Goal: Transaction & Acquisition: Book appointment/travel/reservation

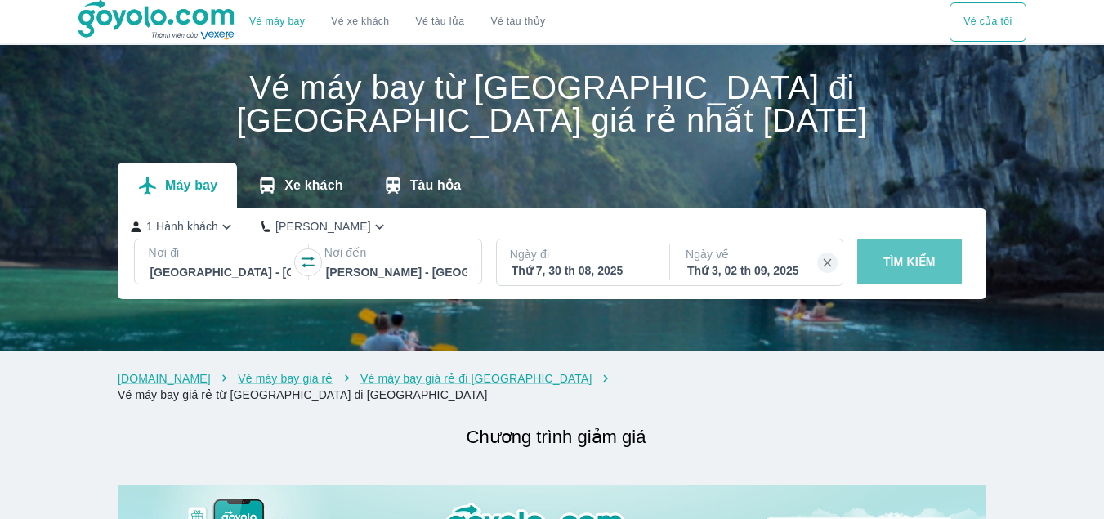
click at [893, 256] on p "TÌM KIẾM" at bounding box center [909, 261] width 52 height 16
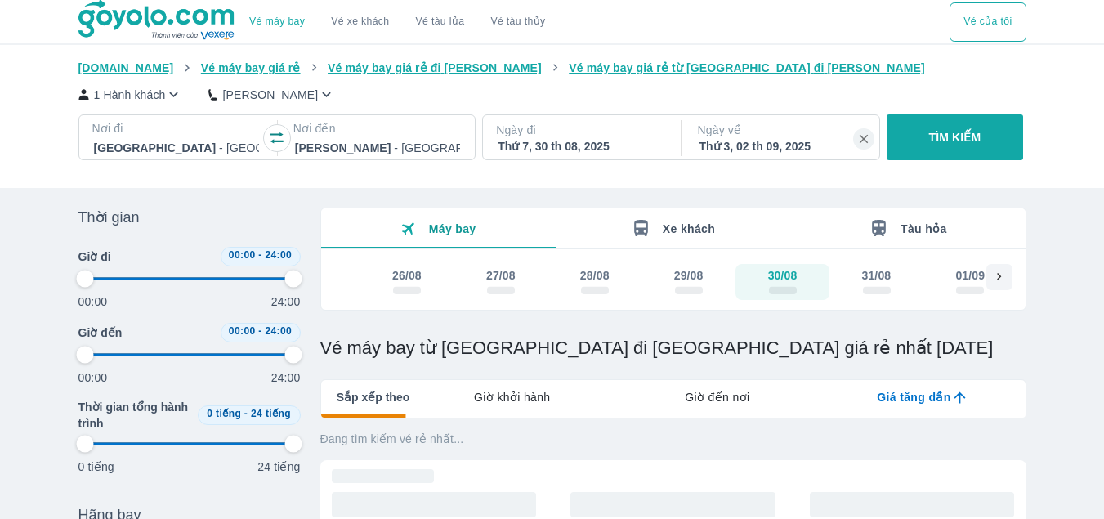
type input "97.9166666666667"
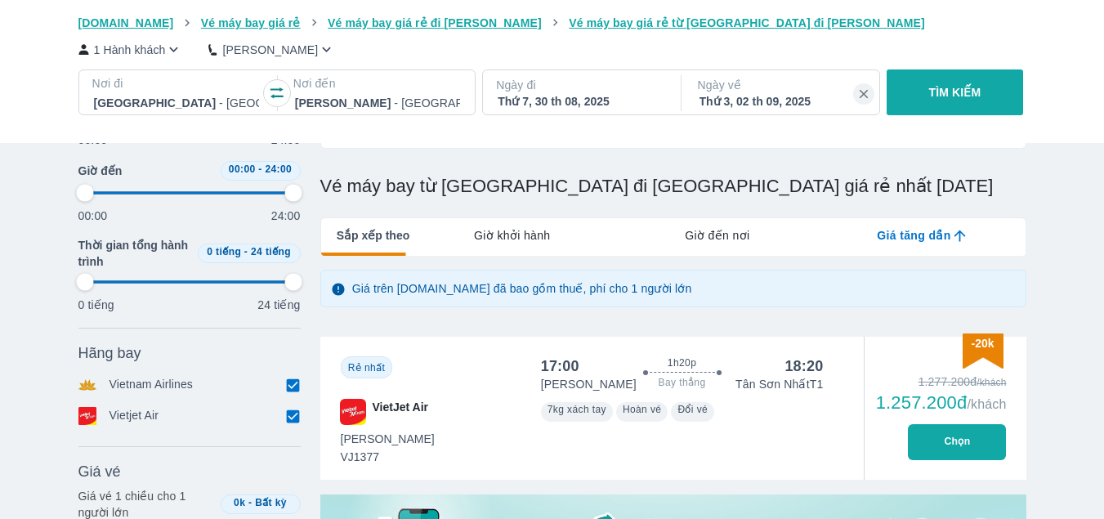
scroll to position [163, 0]
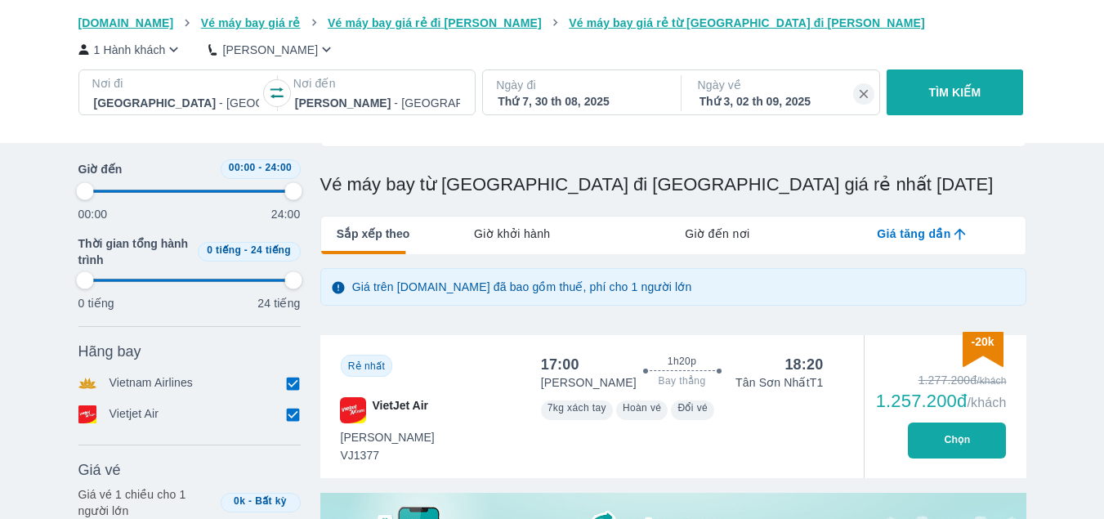
type input "97.9166666666667"
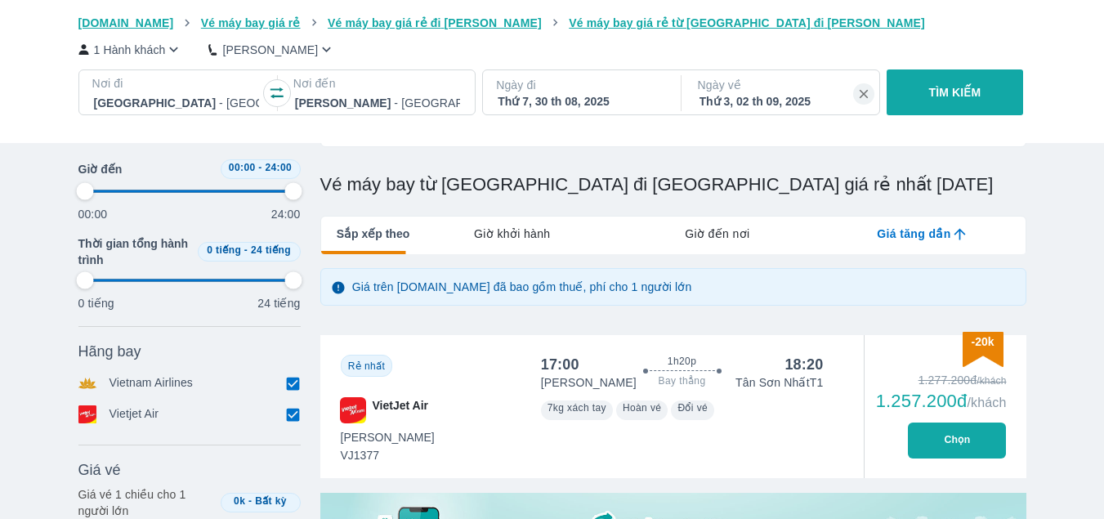
type input "97.9166666666667"
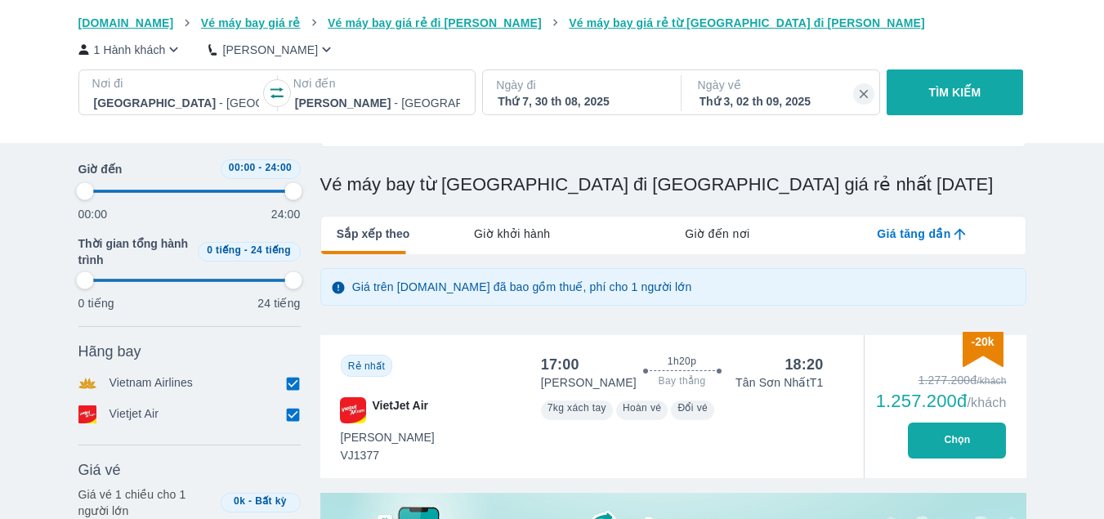
type input "97.9166666666667"
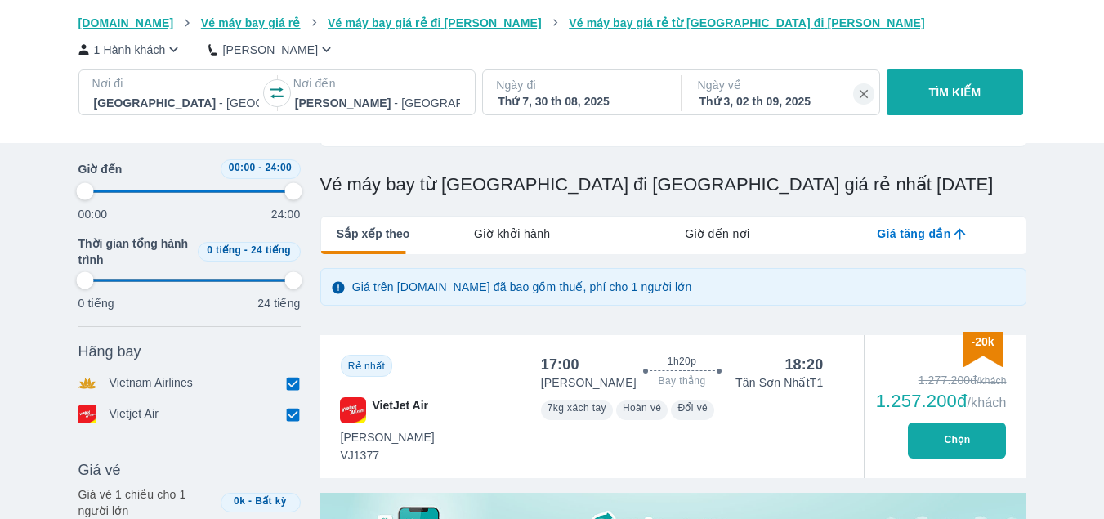
type input "97.9166666666667"
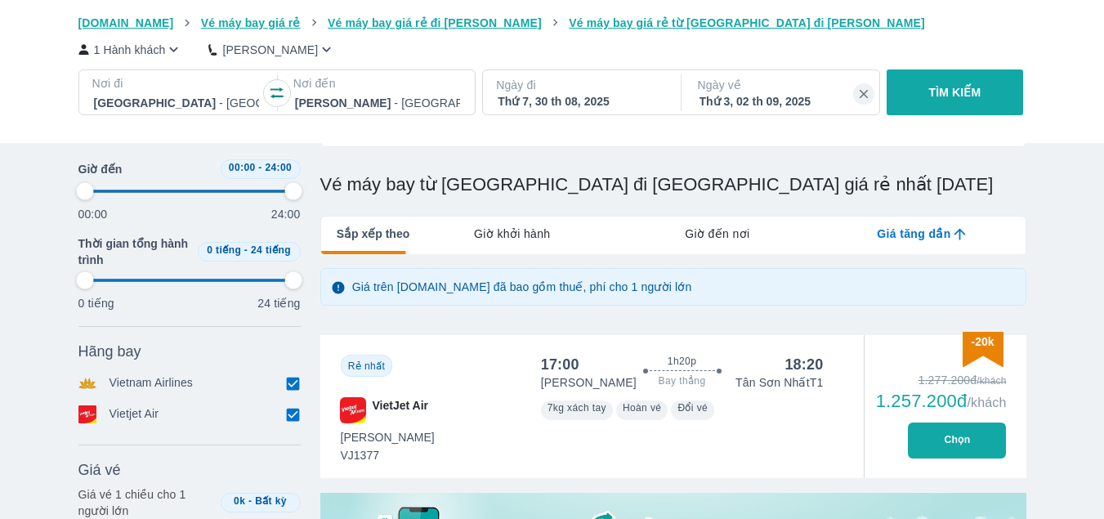
type input "97.9166666666667"
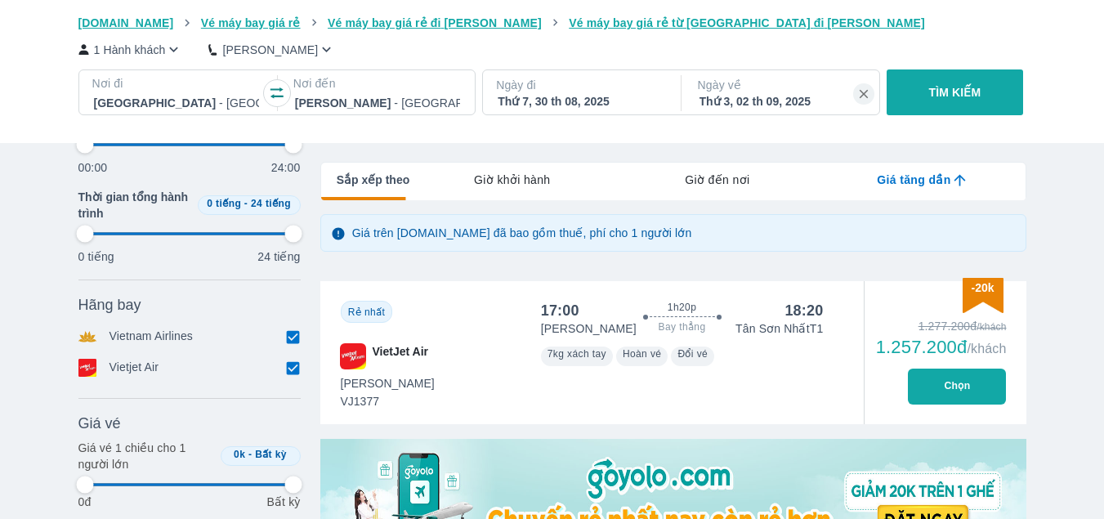
scroll to position [245, 0]
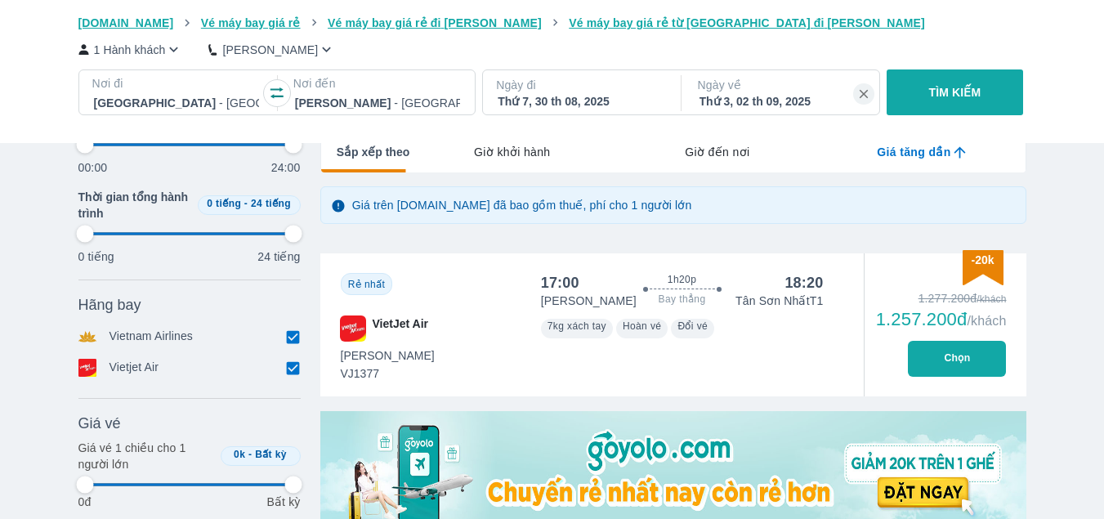
type input "97.9166666666667"
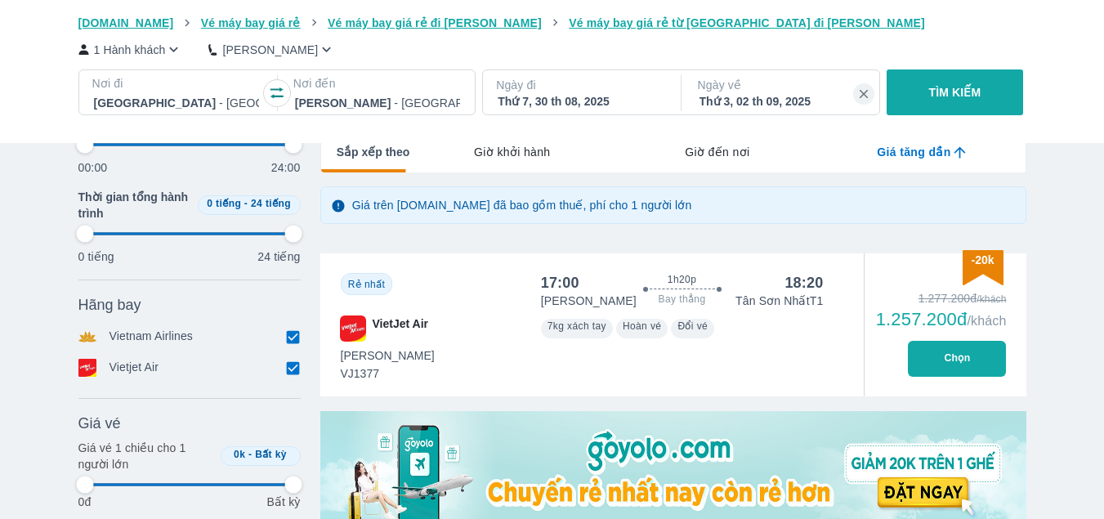
type input "97.9166666666667"
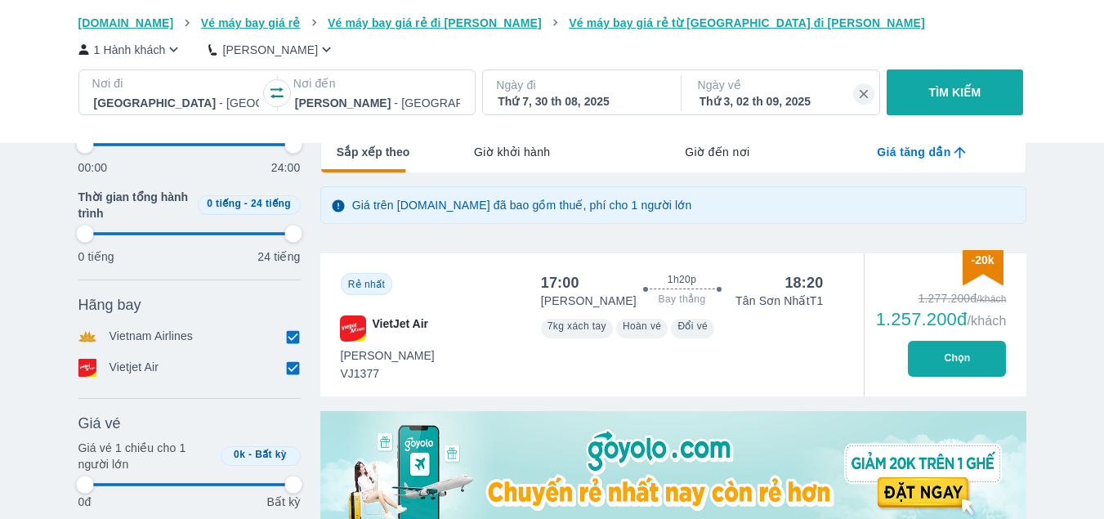
type input "97.9166666666667"
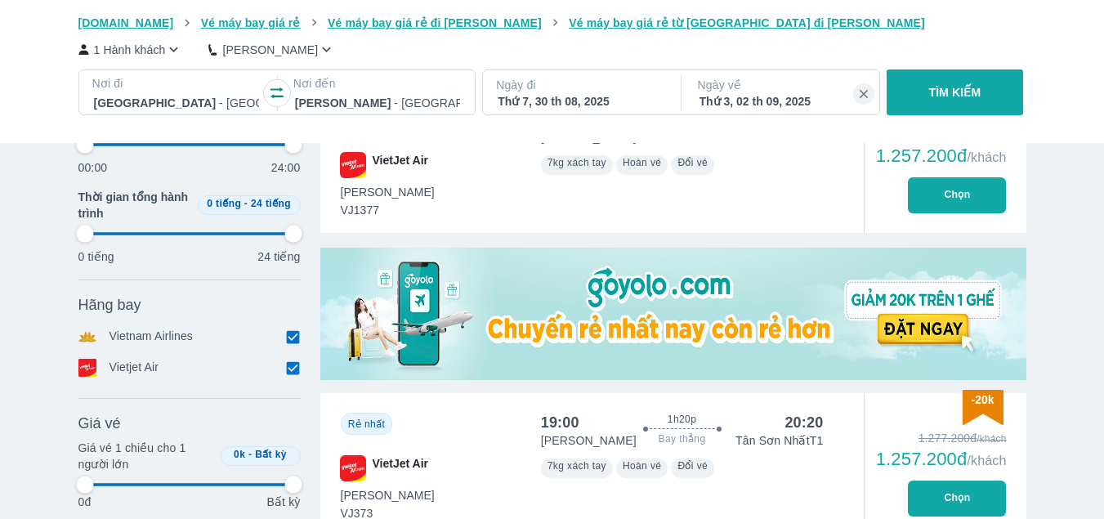
scroll to position [490, 0]
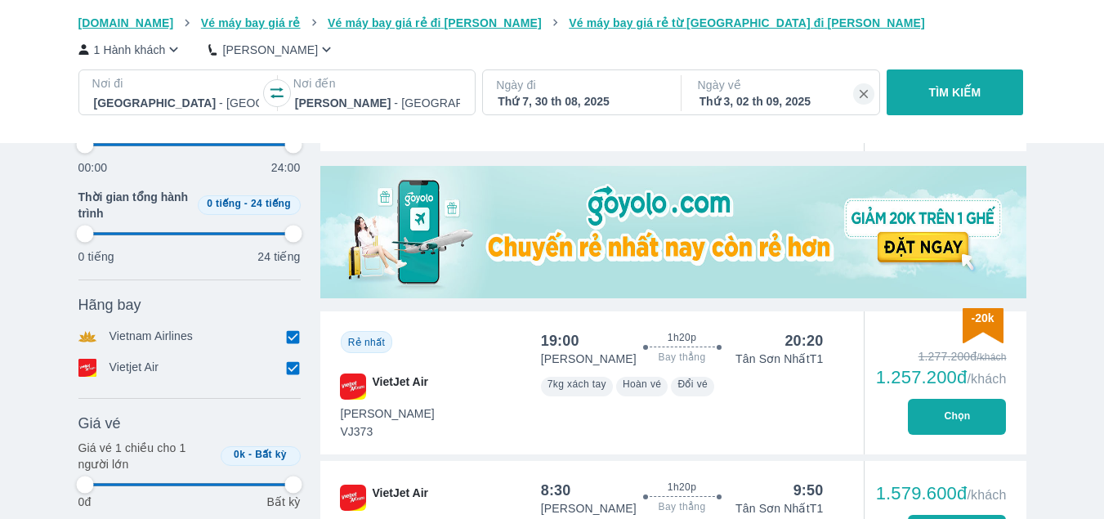
type input "97.9166666666667"
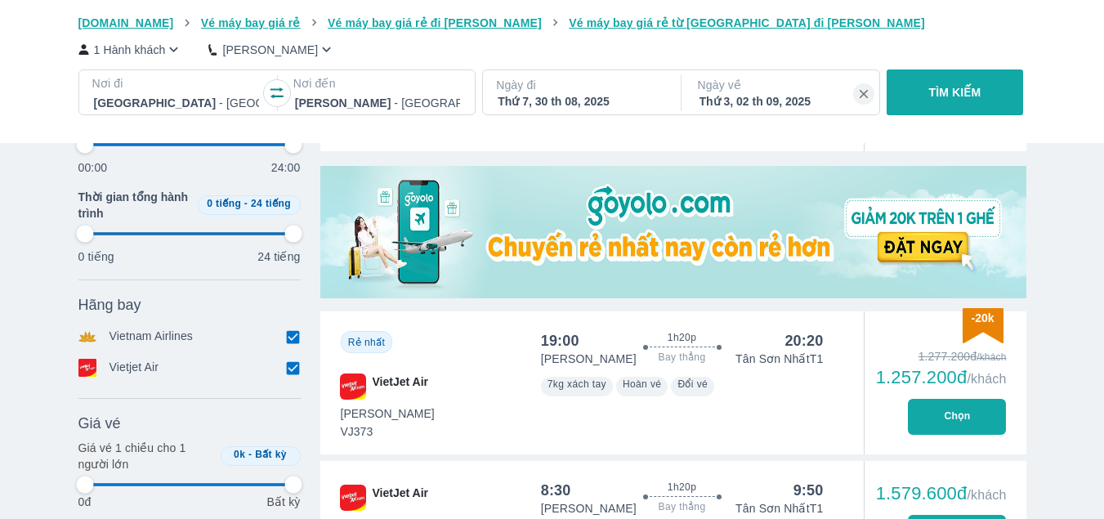
type input "97.9166666666667"
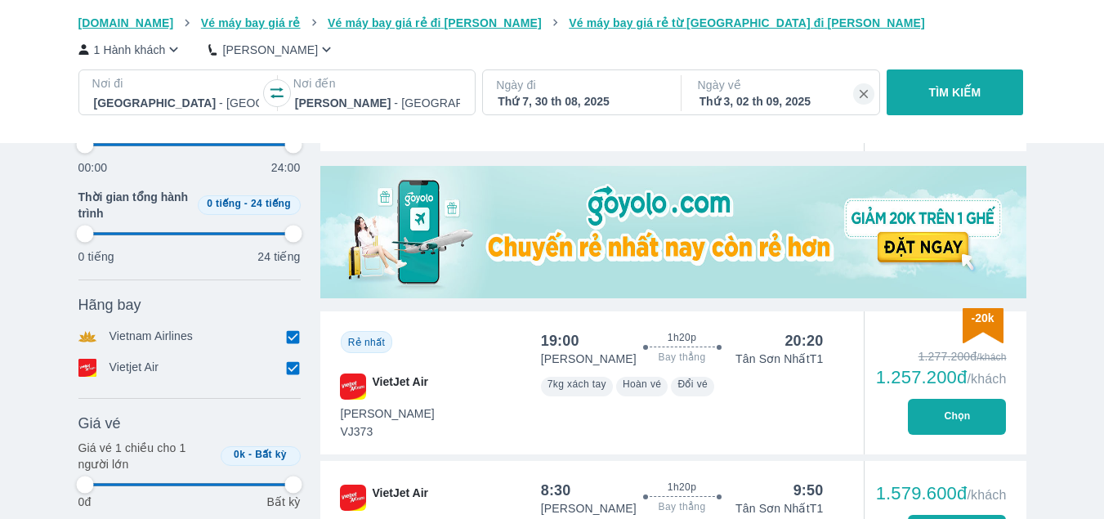
type input "97.9166666666667"
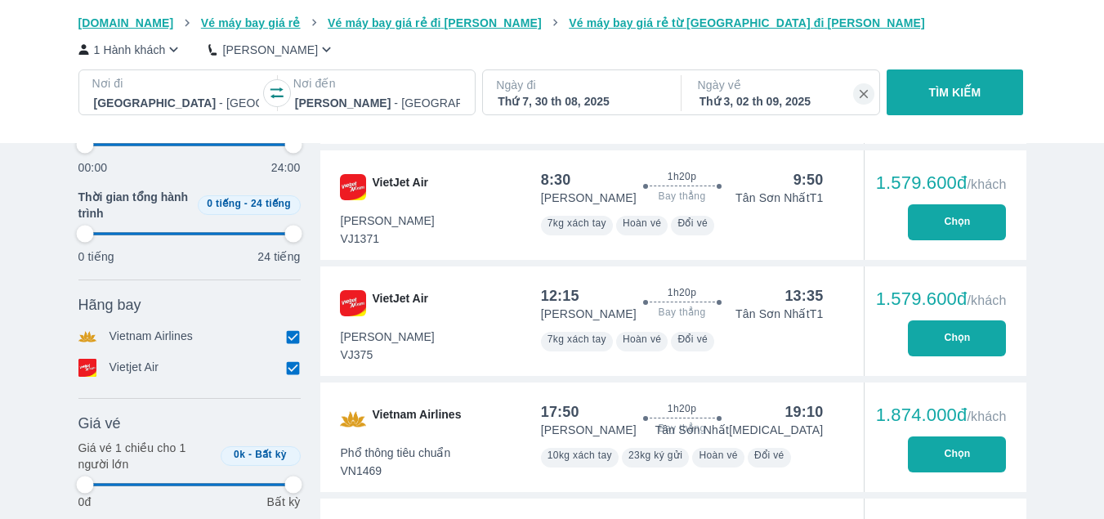
scroll to position [817, 0]
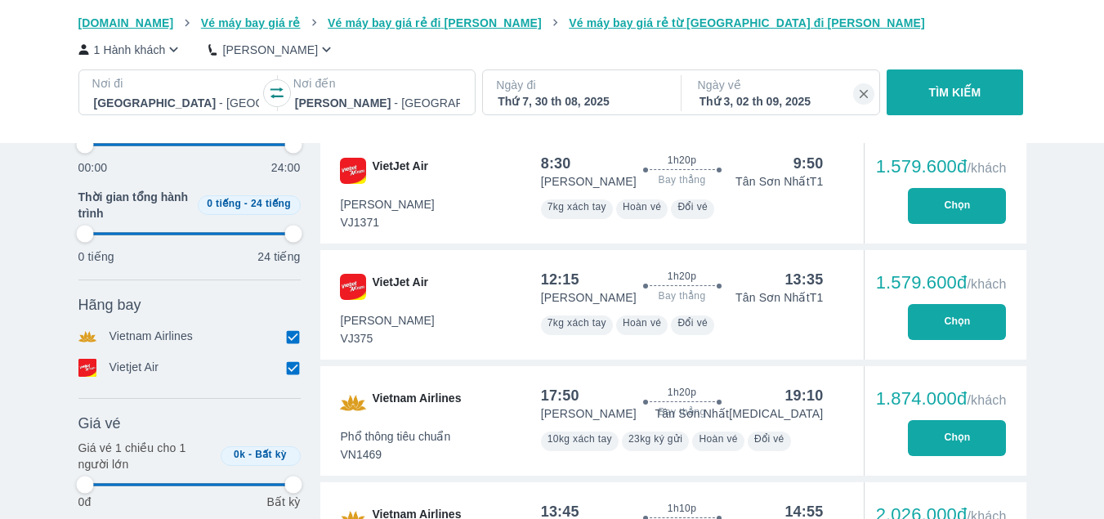
type input "97.9166666666667"
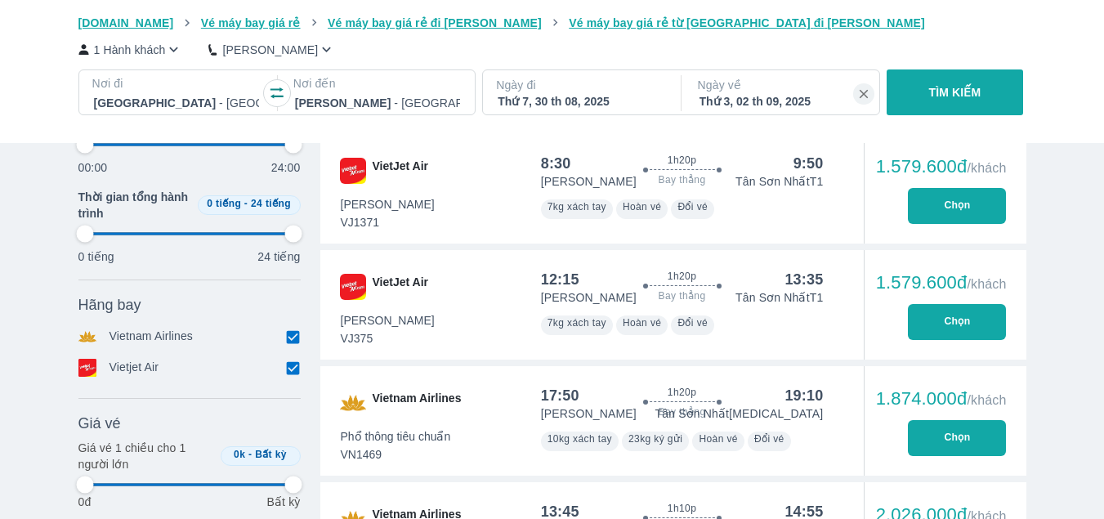
type input "97.9166666666667"
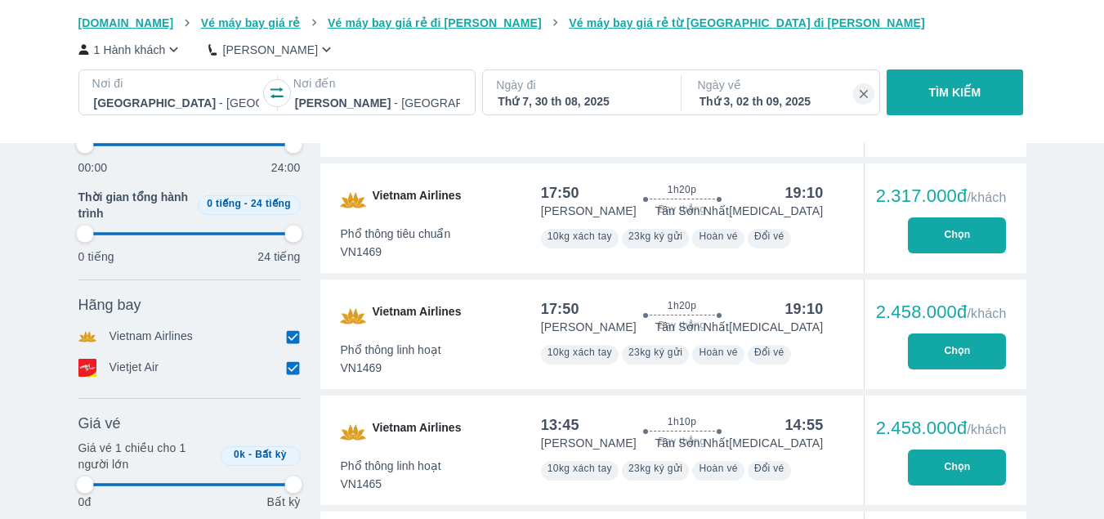
type input "97.9166666666667"
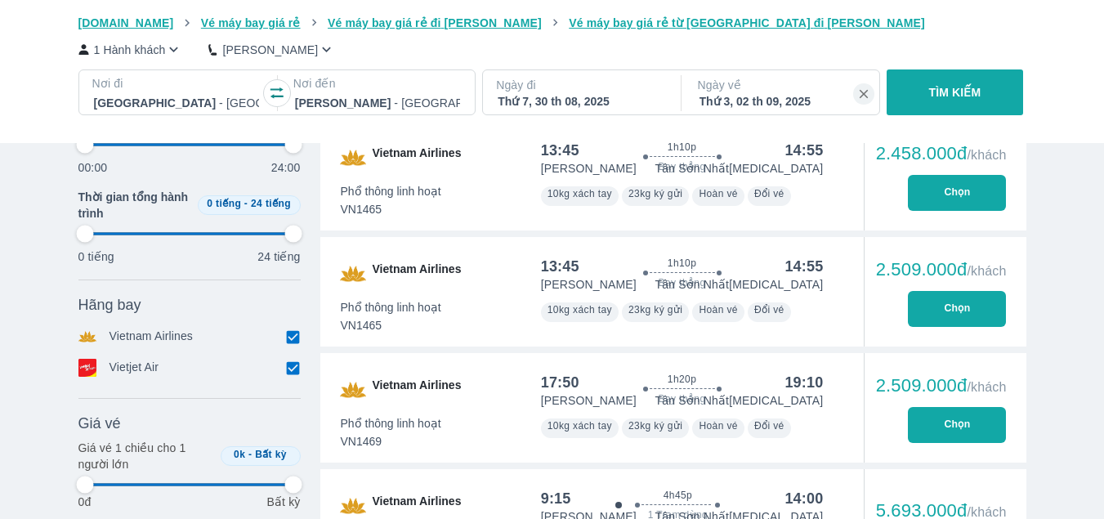
type input "97.9166666666667"
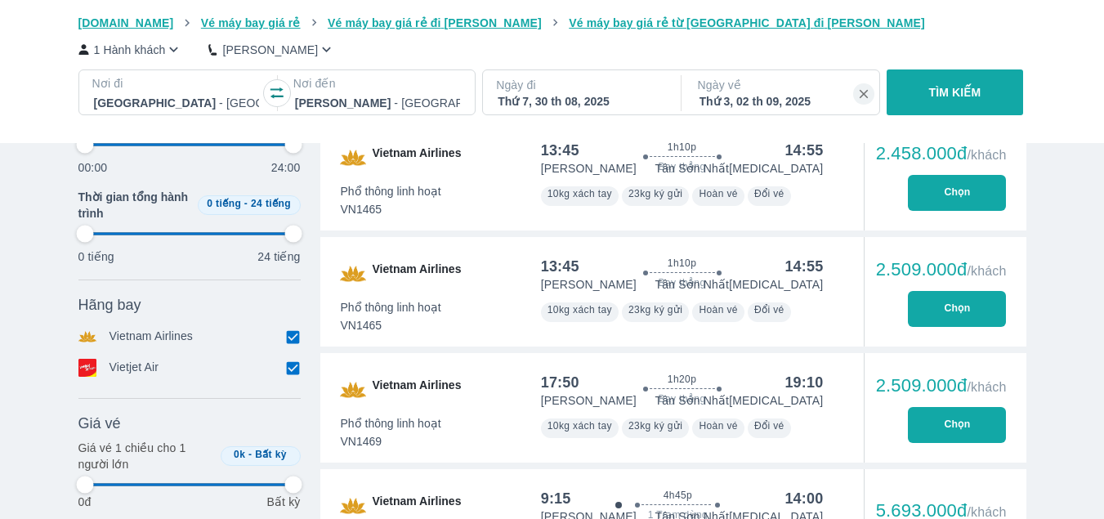
type input "97.9166666666667"
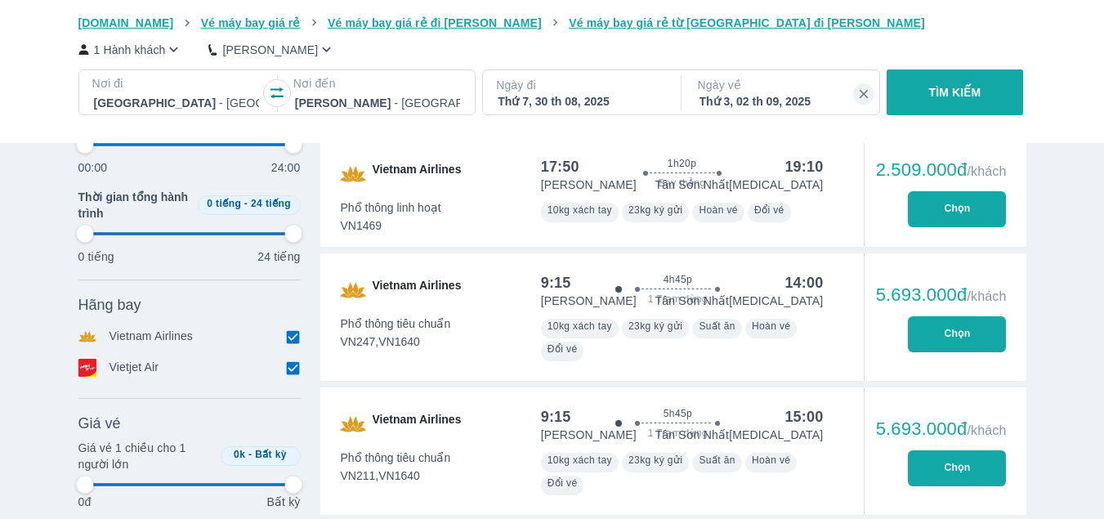
type input "97.9166666666667"
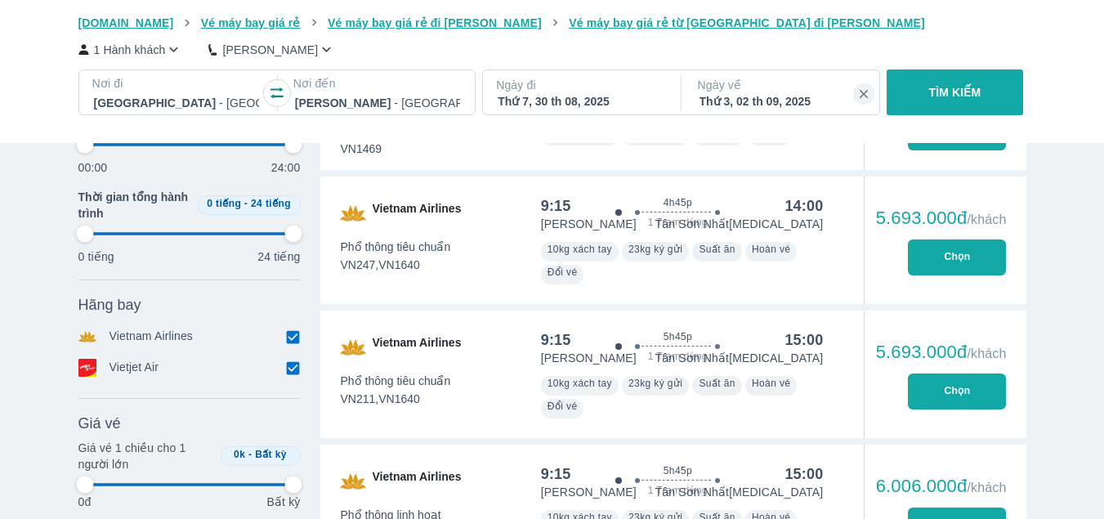
type input "97.9166666666667"
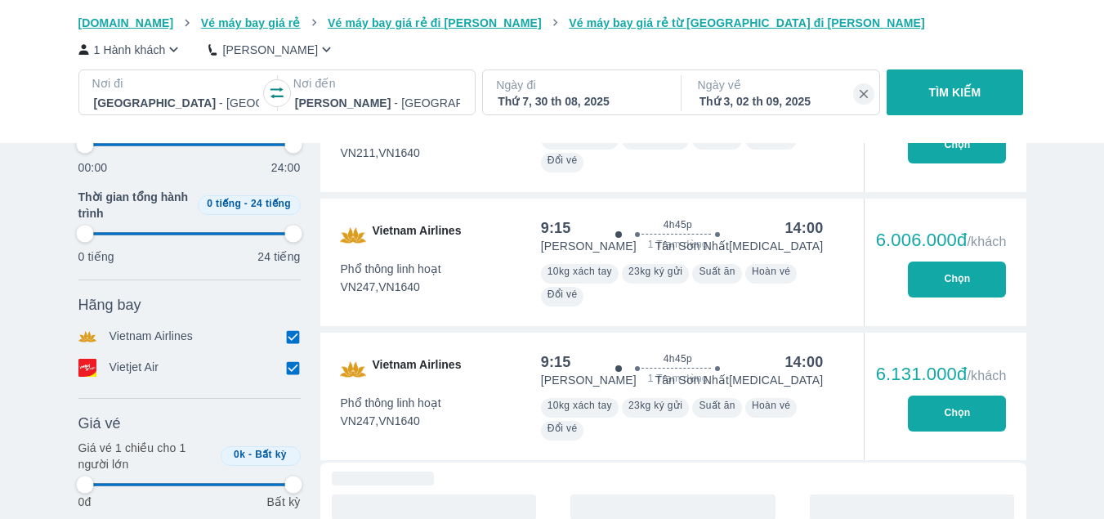
type input "97.9166666666667"
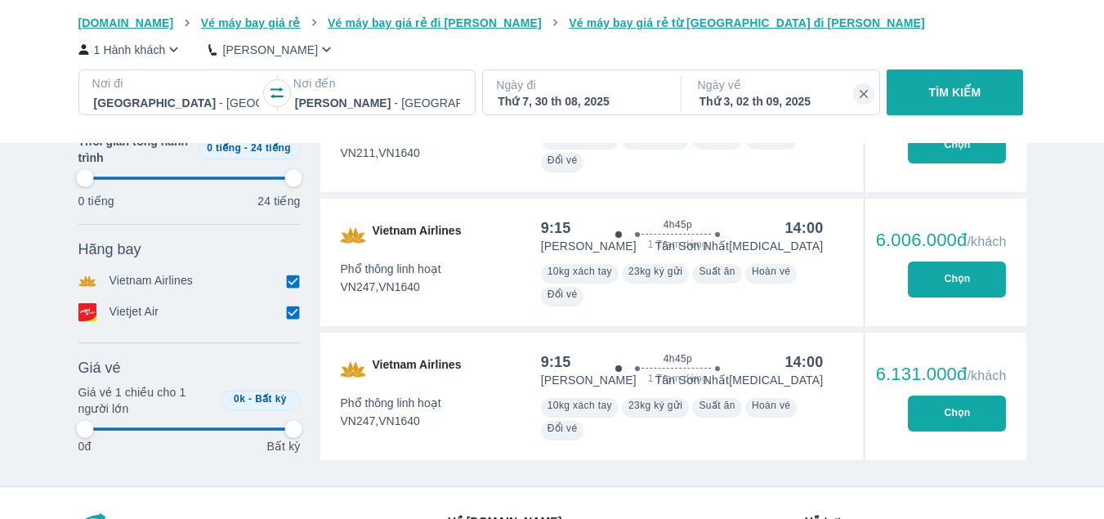
type input "97.9166666666667"
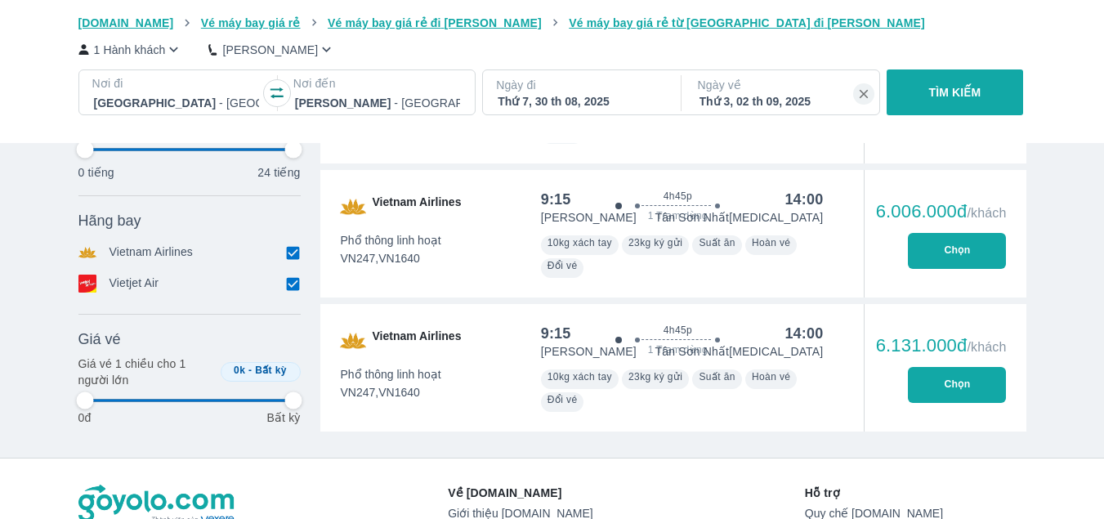
type input "97.9166666666667"
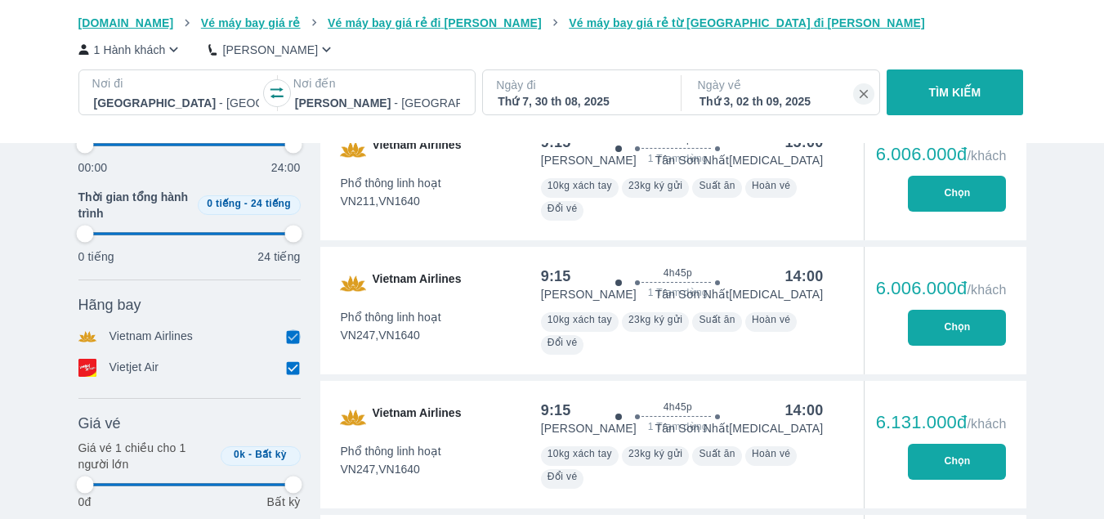
click at [297, 339] on input "checkbox" at bounding box center [293, 336] width 15 height 15
checkbox input "false"
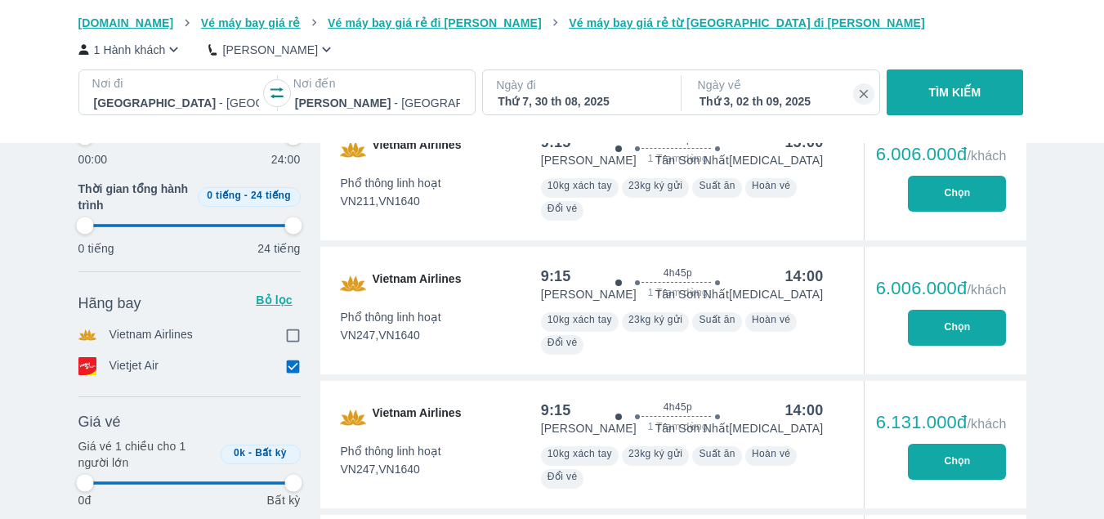
type input "97.9166666666667"
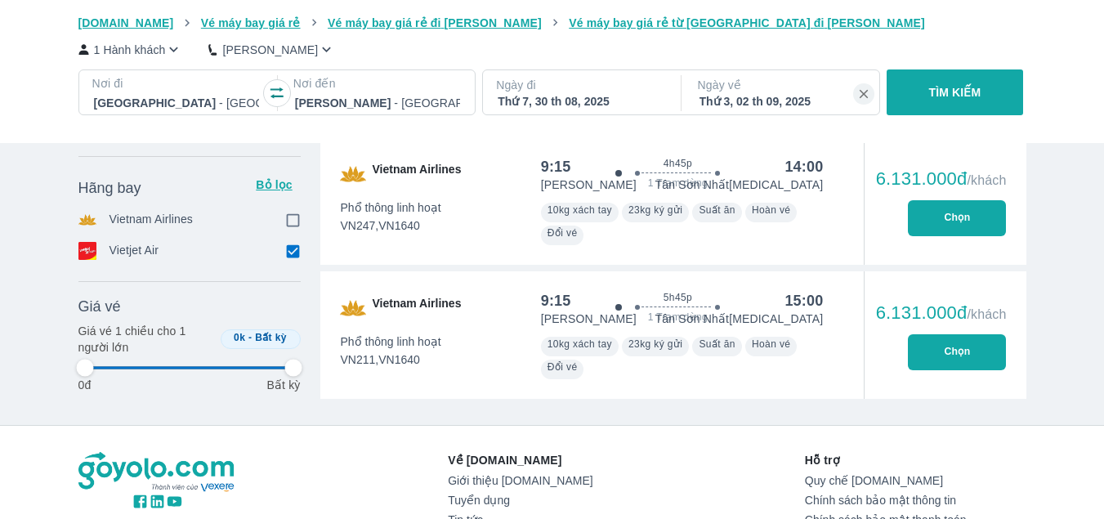
type input "97.9166666666667"
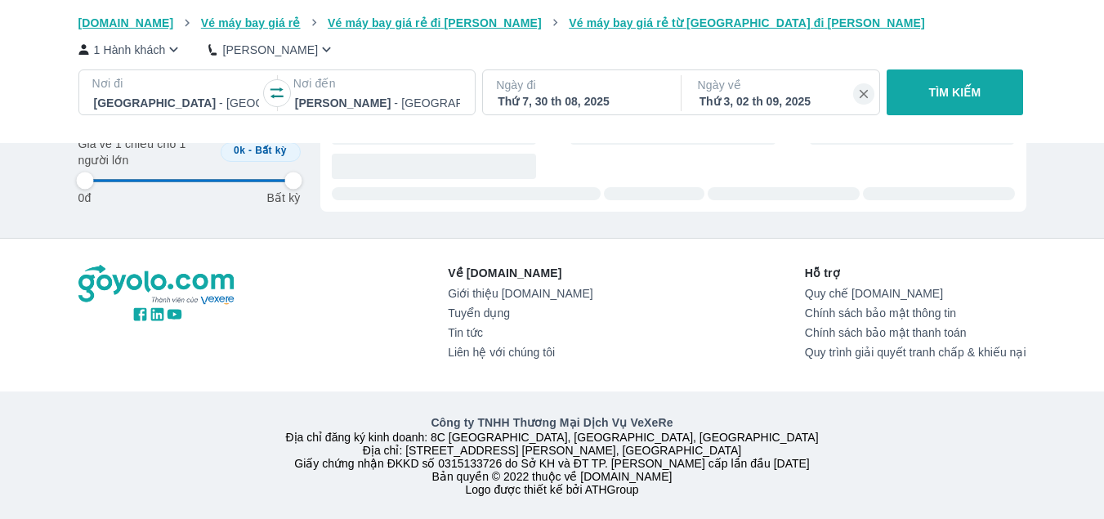
type input "97.9166666666667"
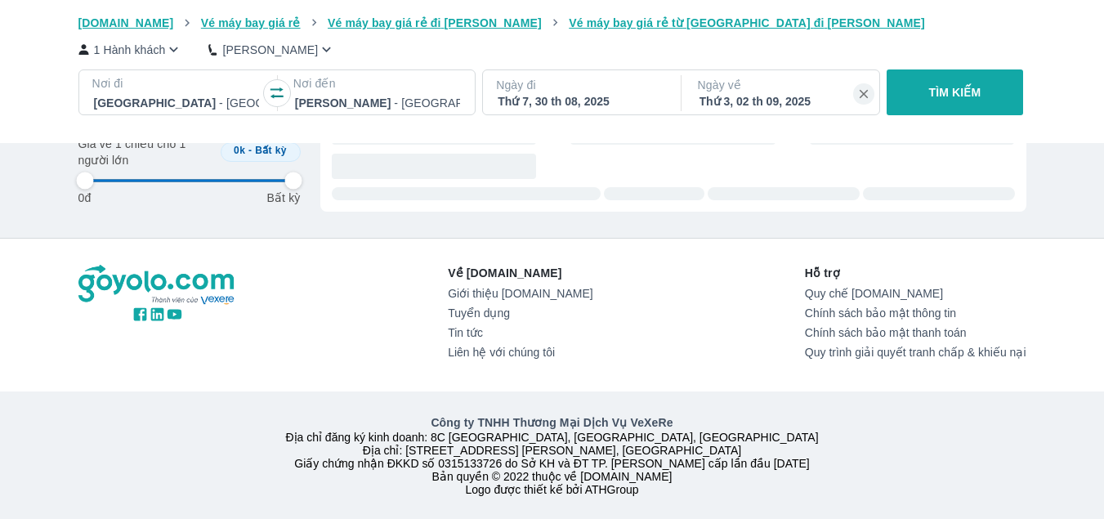
type input "97.9166666666667"
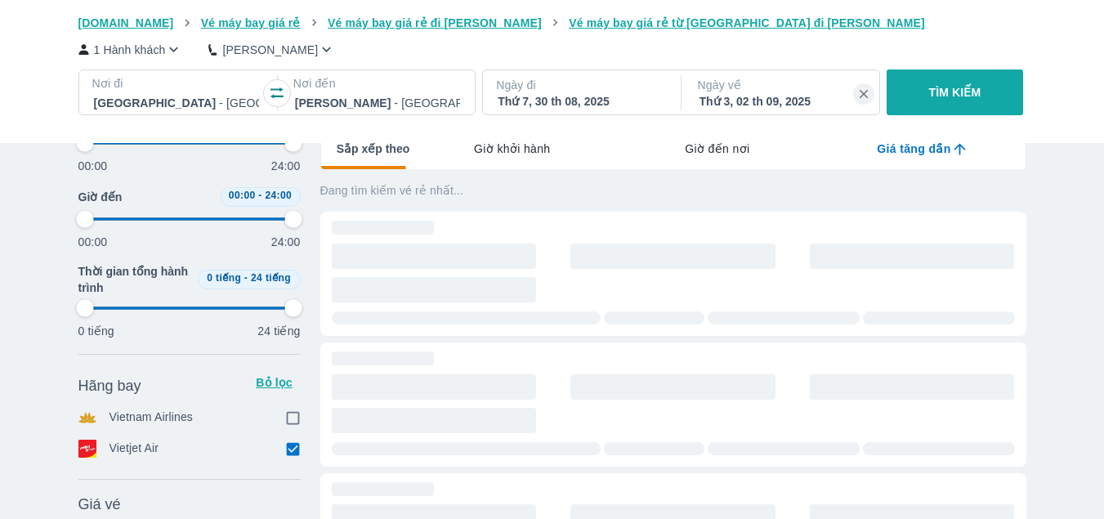
type input "97.9166666666667"
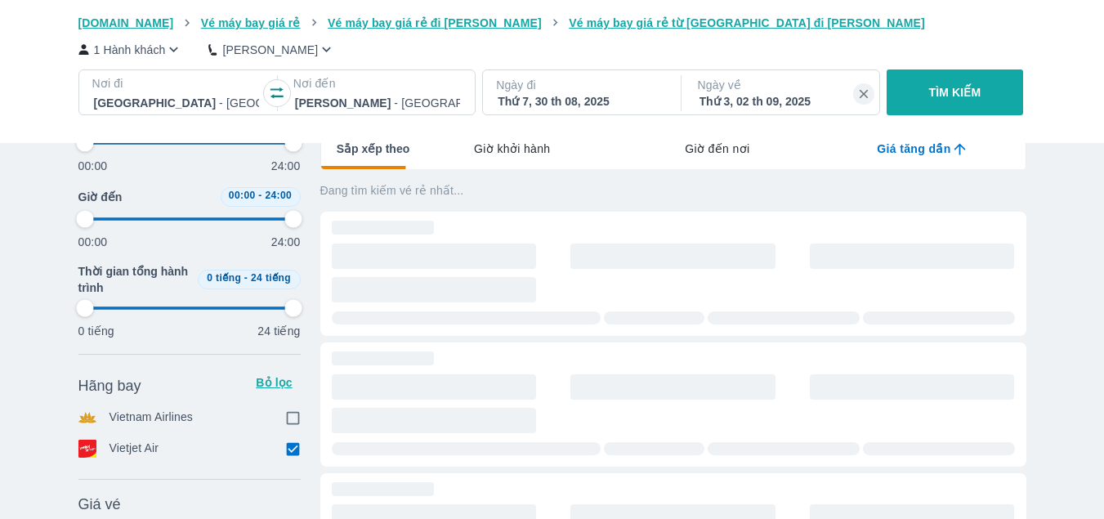
type input "97.9166666666667"
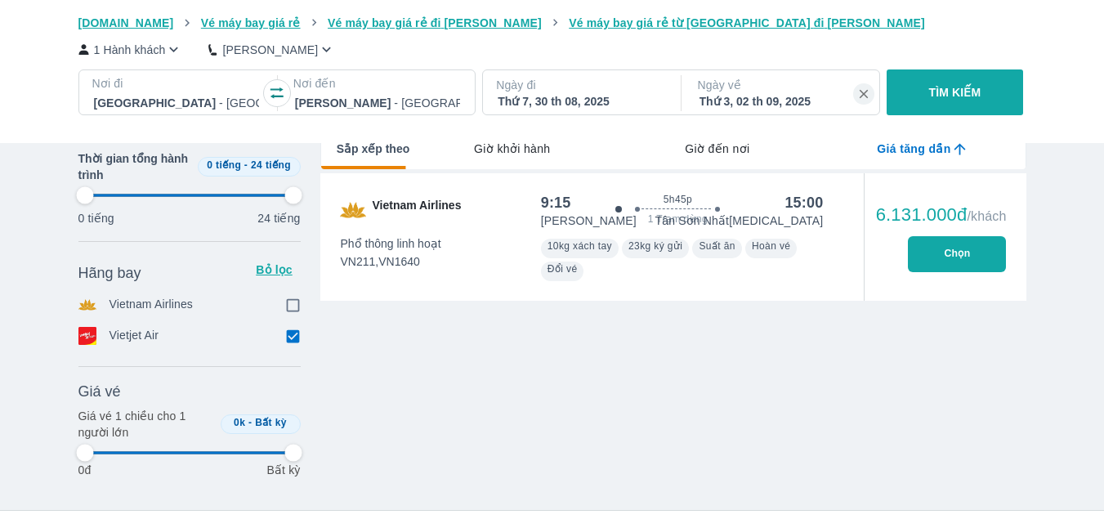
type input "97.9166666666667"
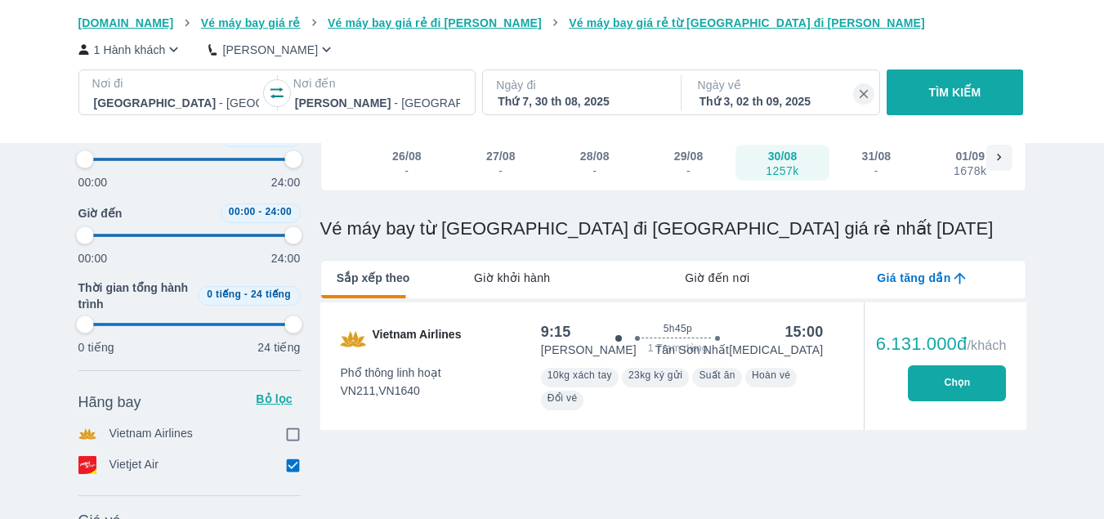
scroll to position [85, 0]
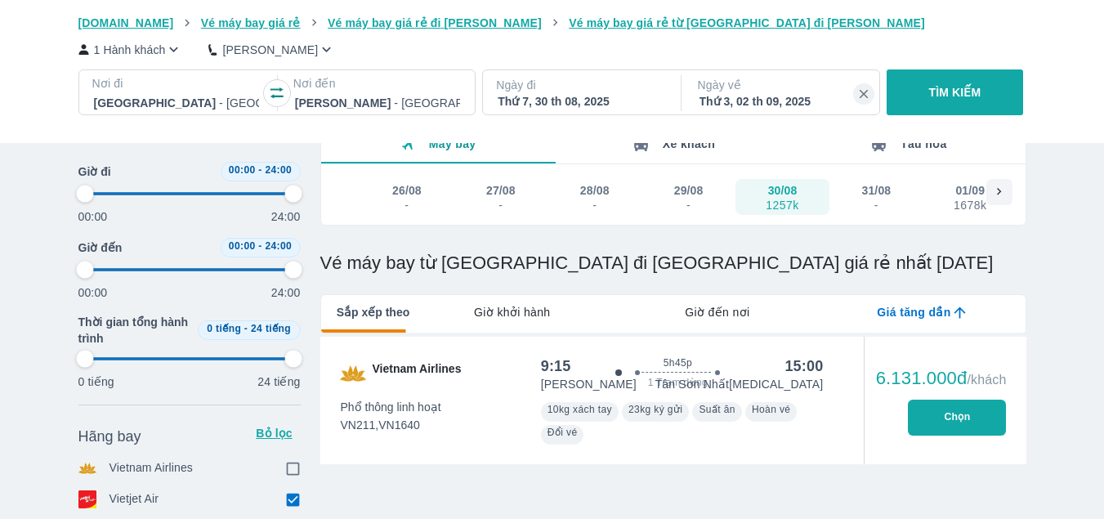
type input "97.9166666666667"
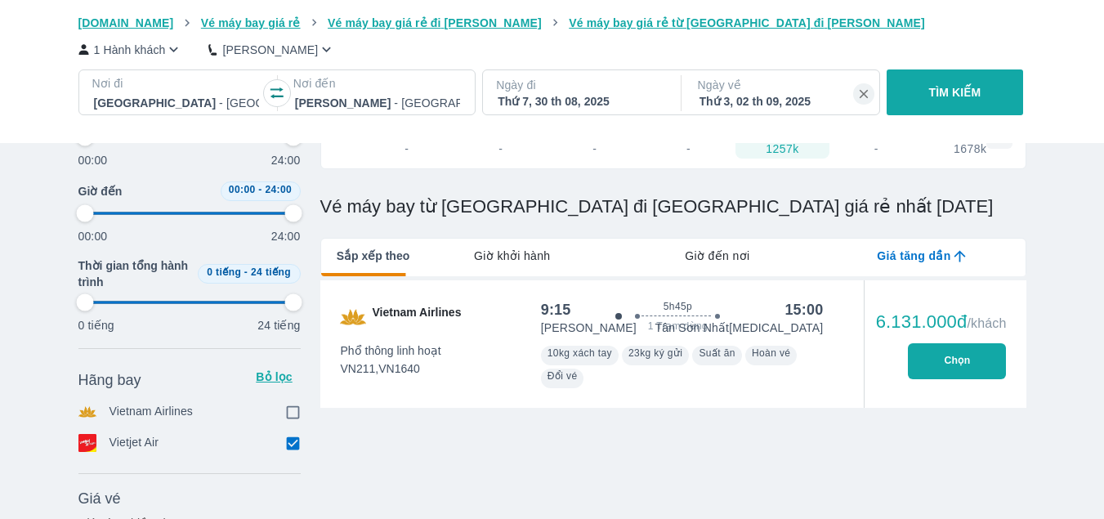
scroll to position [167, 0]
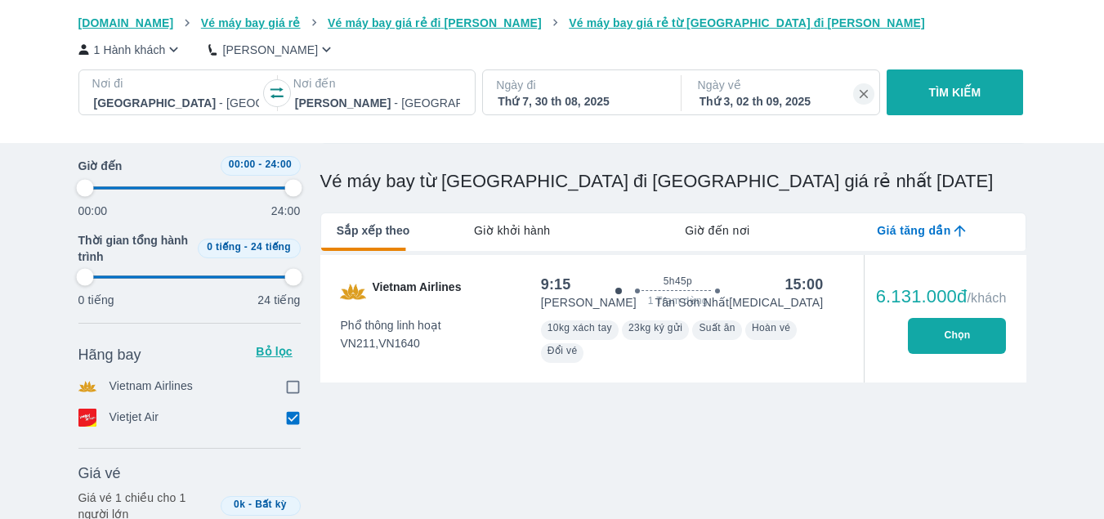
type input "97.9166666666667"
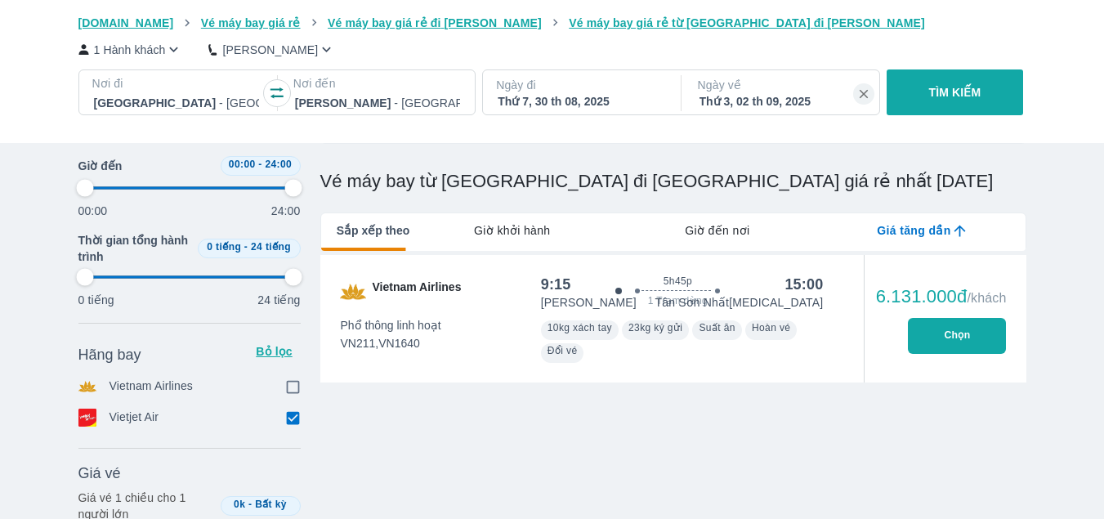
type input "97.9166666666667"
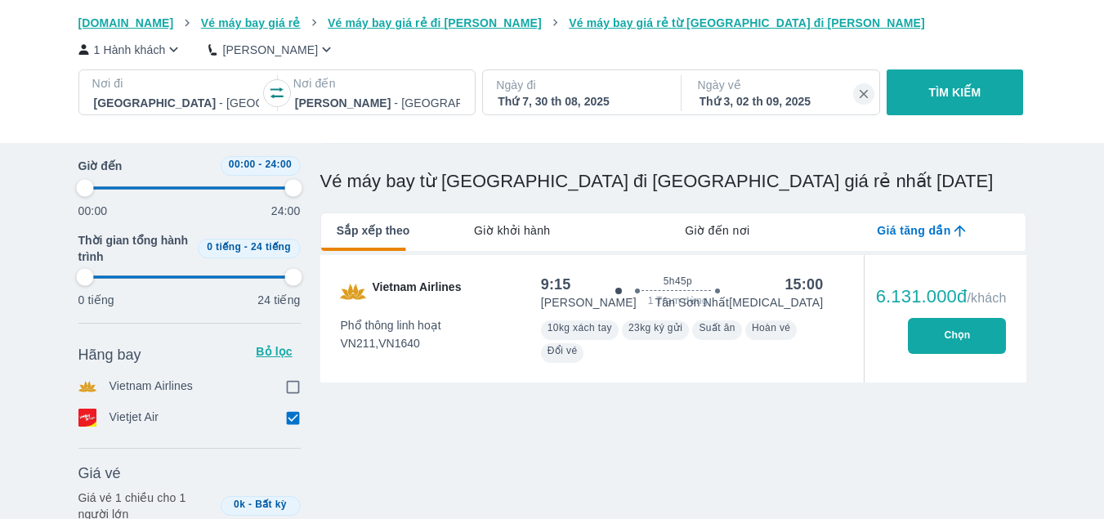
type input "97.9166666666667"
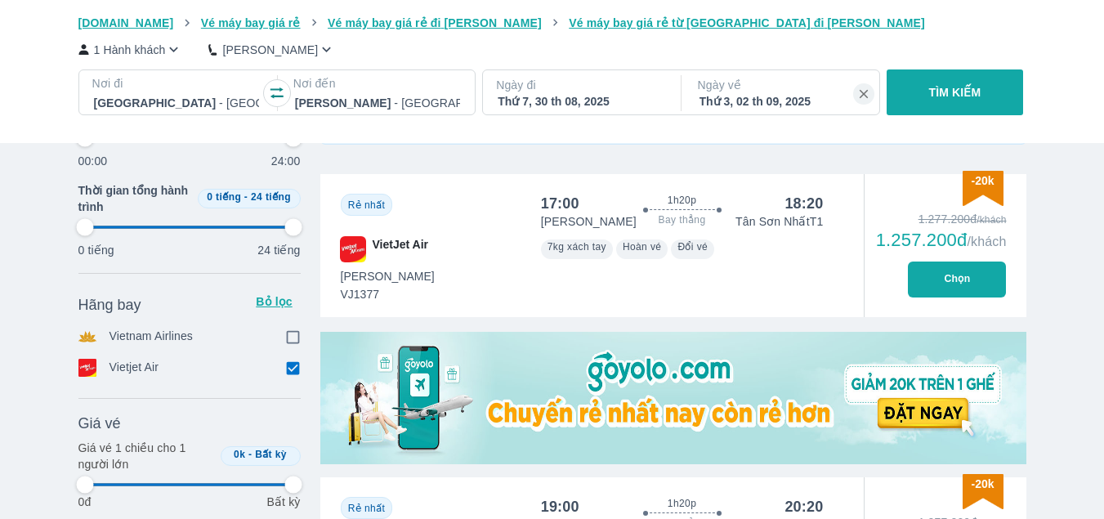
scroll to position [330, 0]
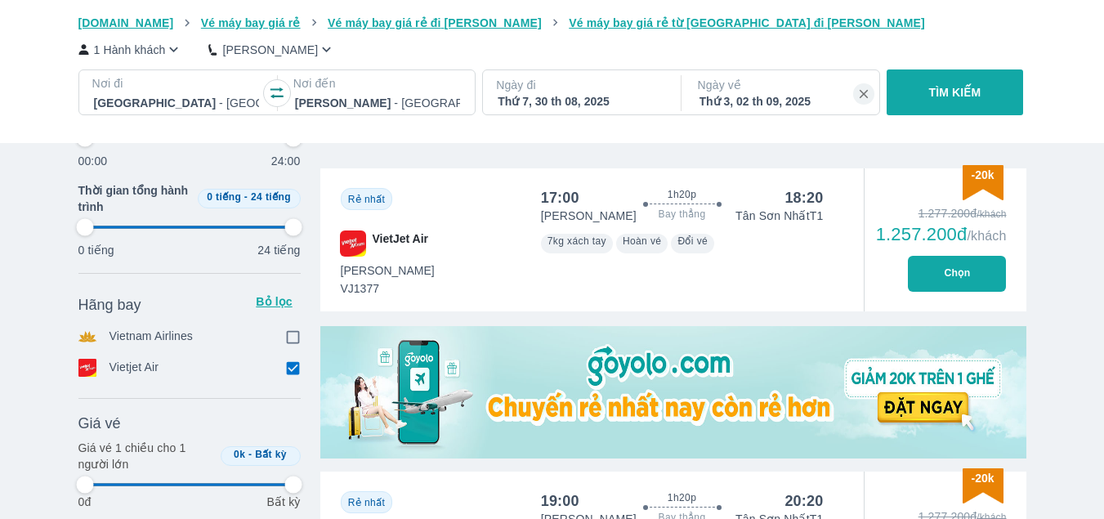
type input "97.9166666666667"
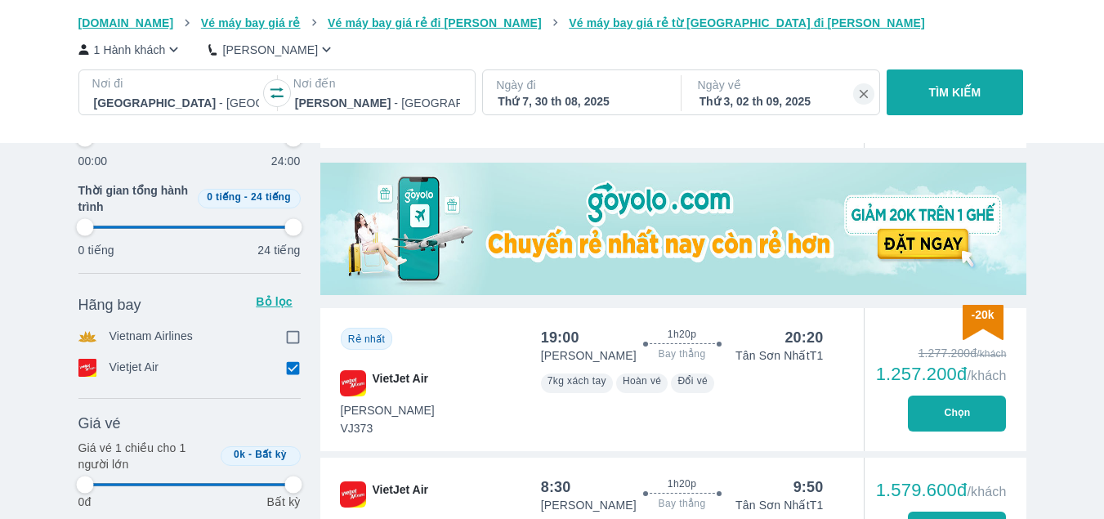
type input "97.9166666666667"
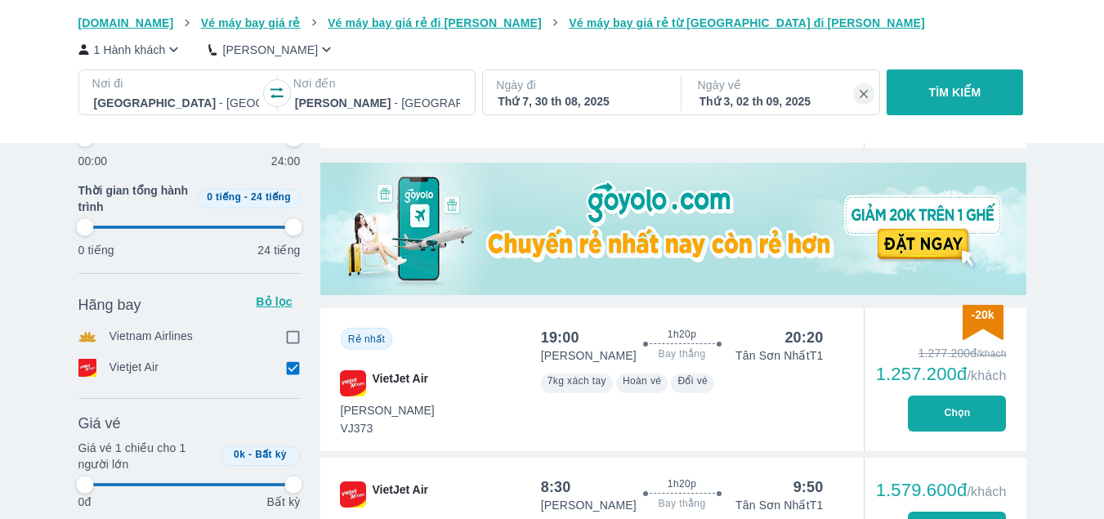
type input "97.9166666666667"
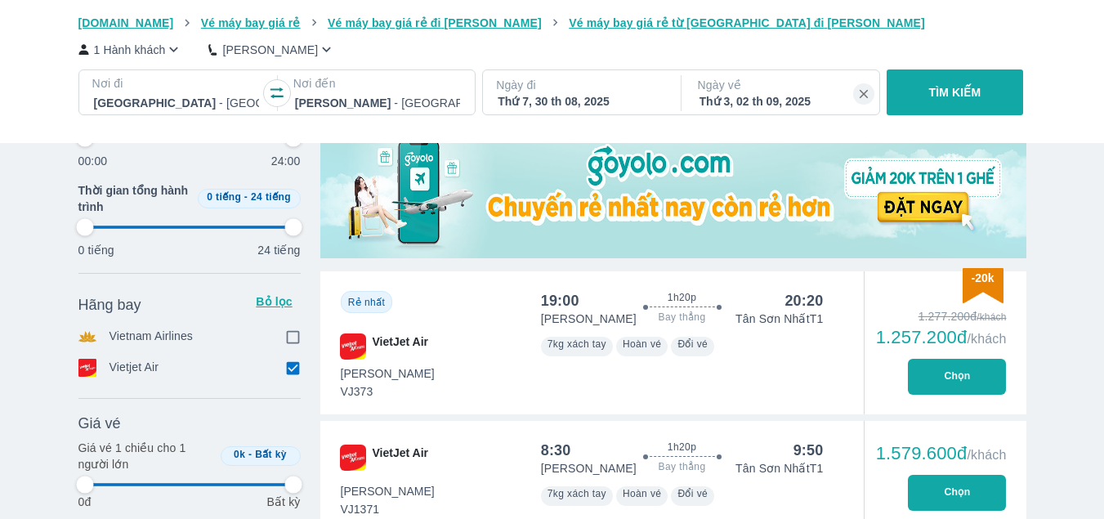
type input "97.9166666666667"
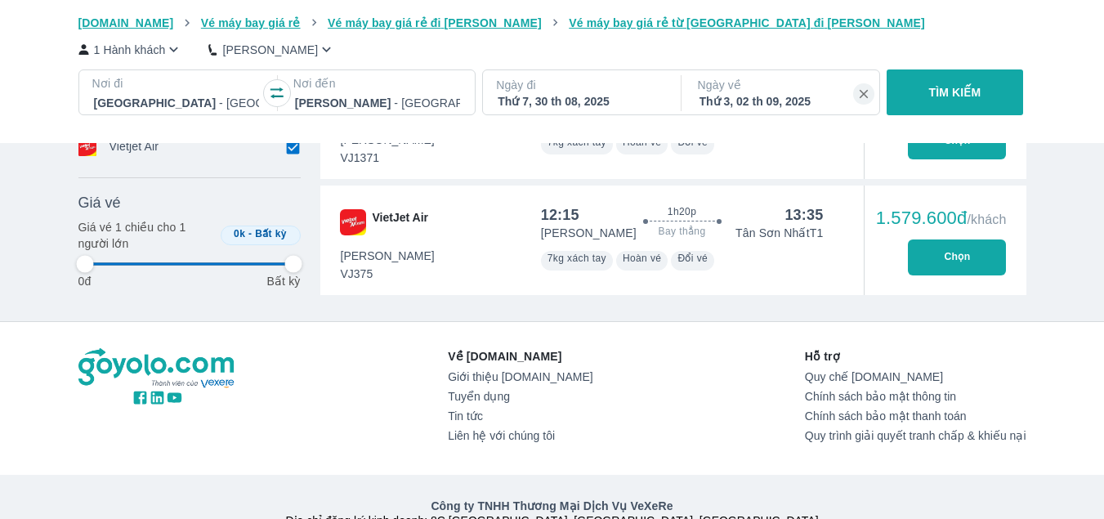
type input "97.9166666666667"
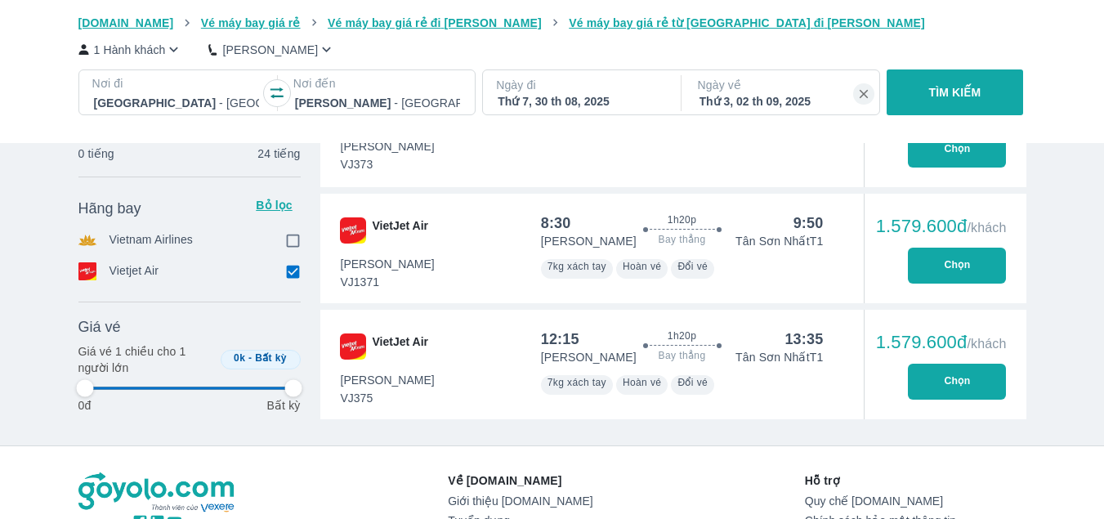
type input "97.9166666666667"
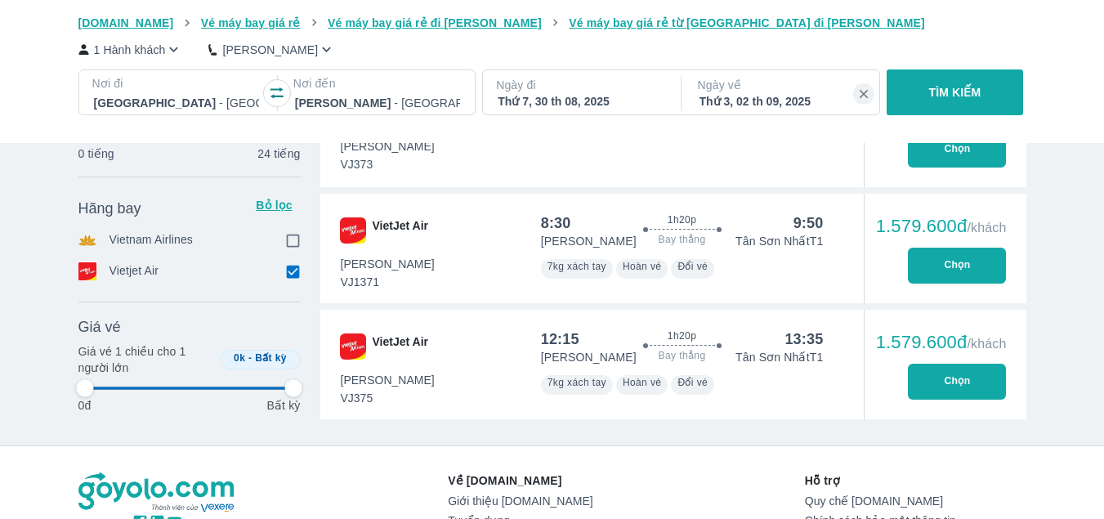
type input "97.9166666666667"
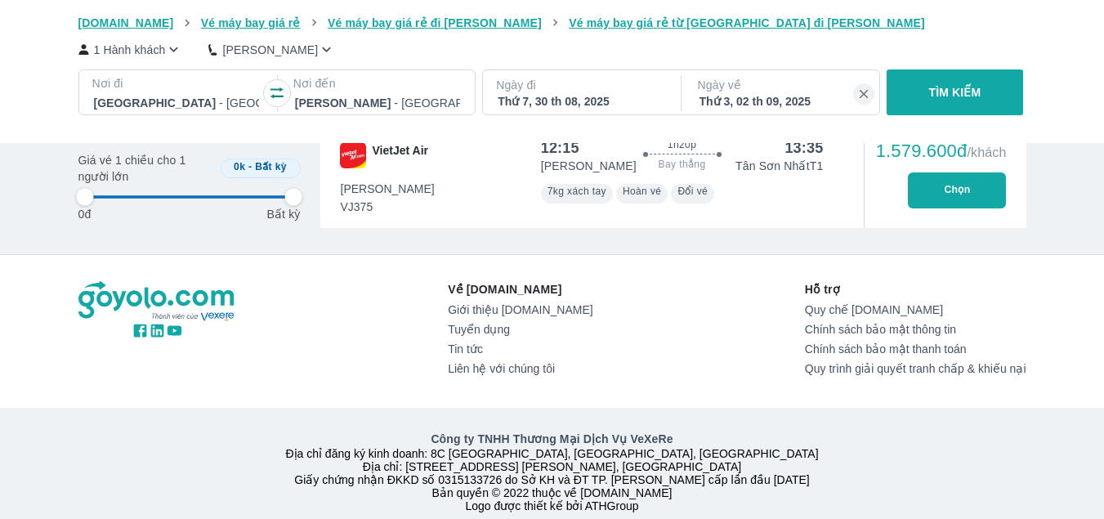
scroll to position [984, 0]
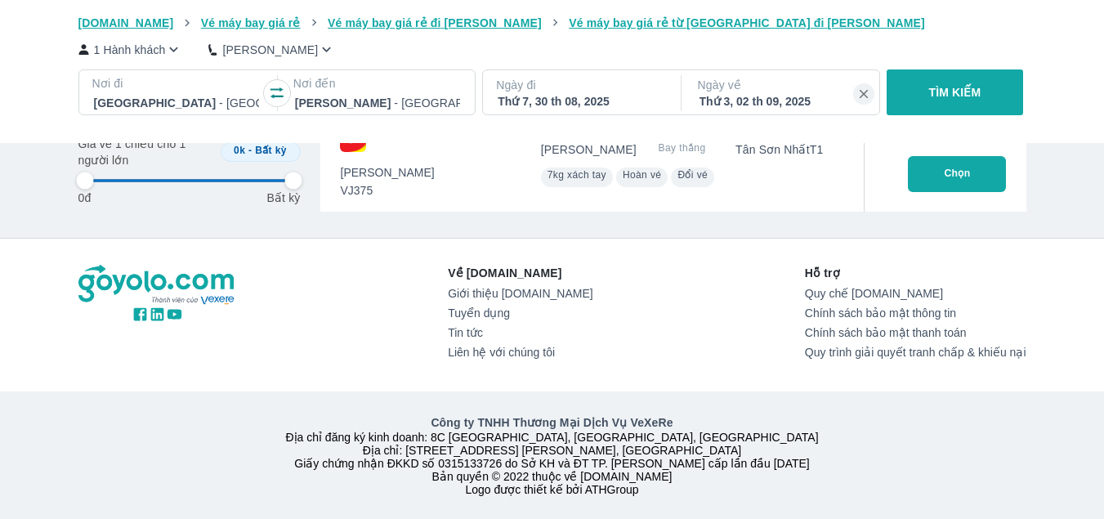
type input "97.9166666666667"
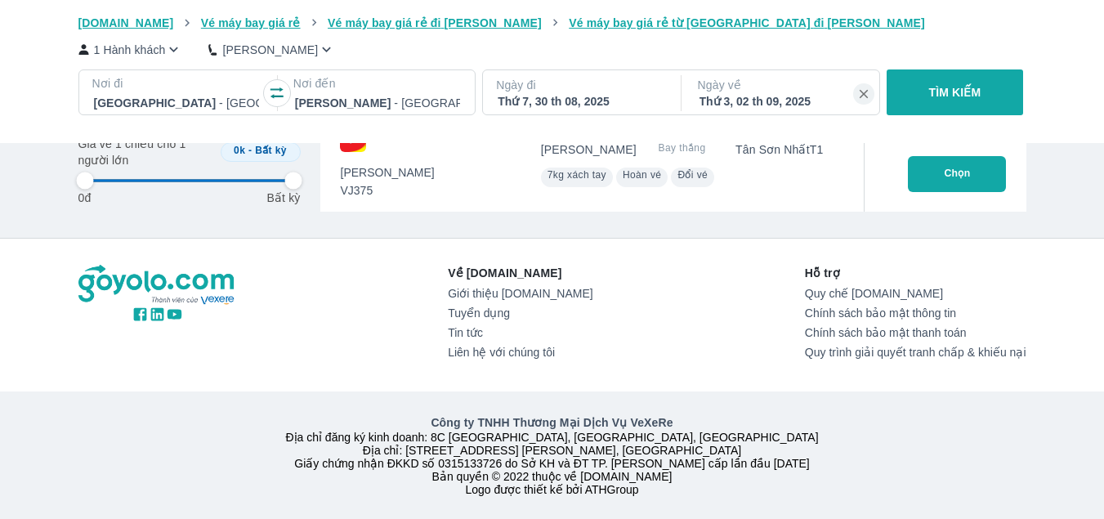
type input "97.9166666666667"
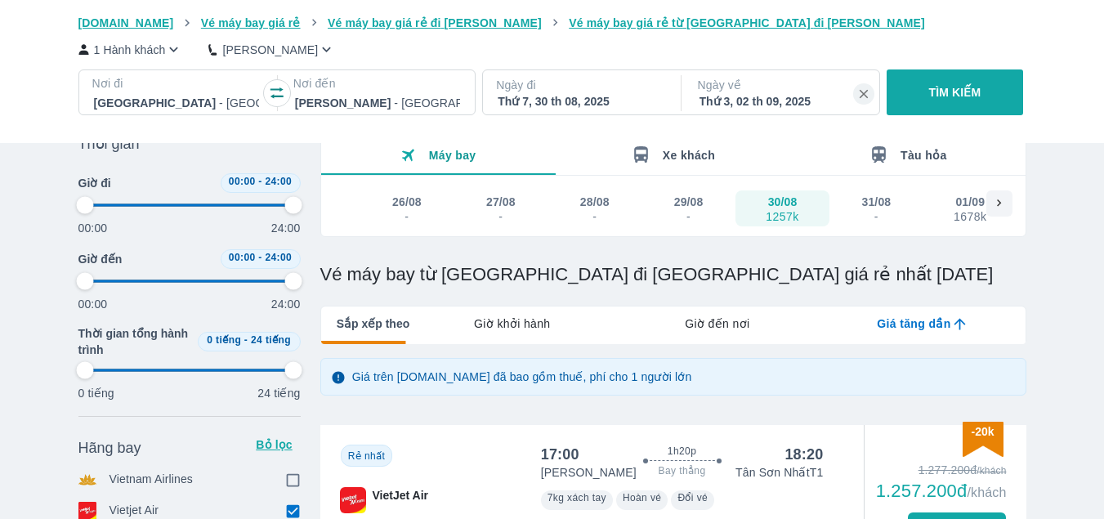
type input "97.9166666666667"
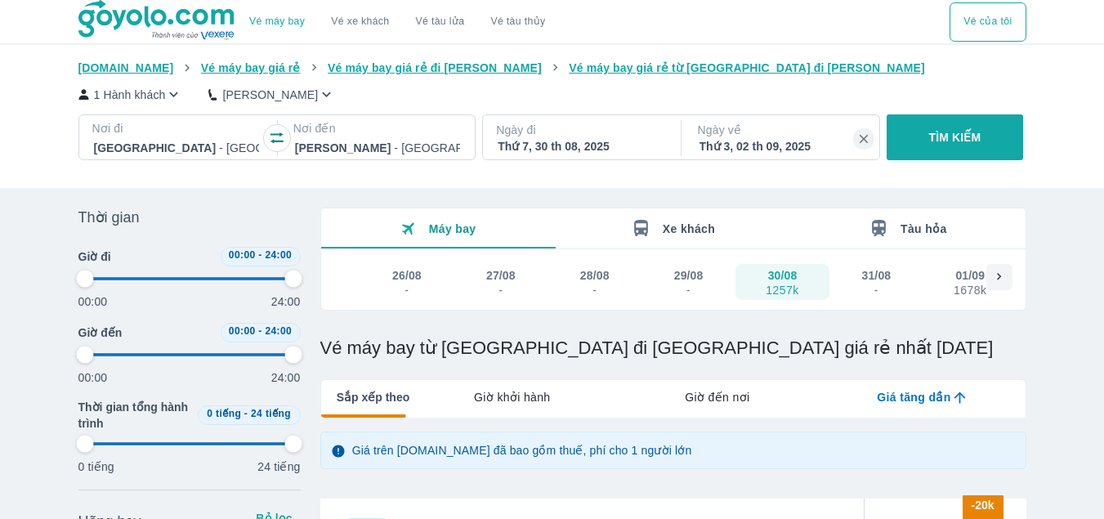
type input "97.9166666666667"
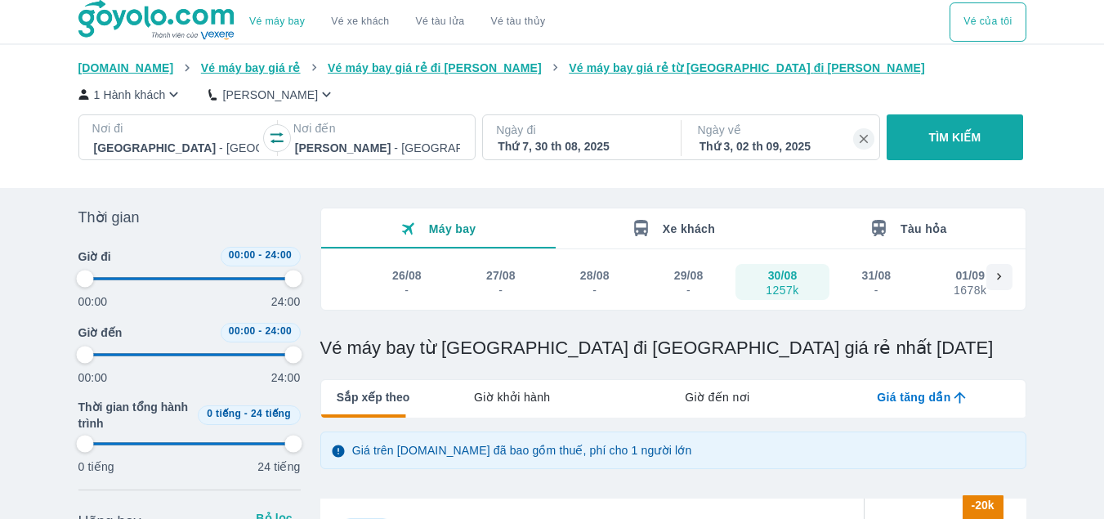
type input "97.9166666666667"
